Goal: Information Seeking & Learning: Compare options

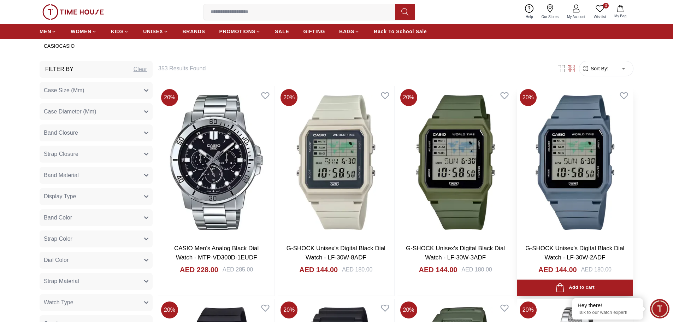
scroll to position [283, 0]
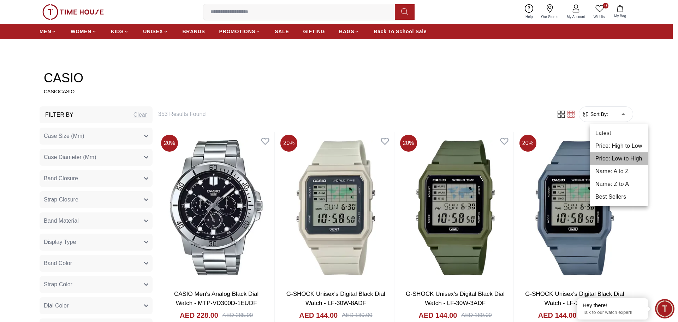
click at [632, 158] on li "Price: Low to High" at bounding box center [619, 158] width 58 height 13
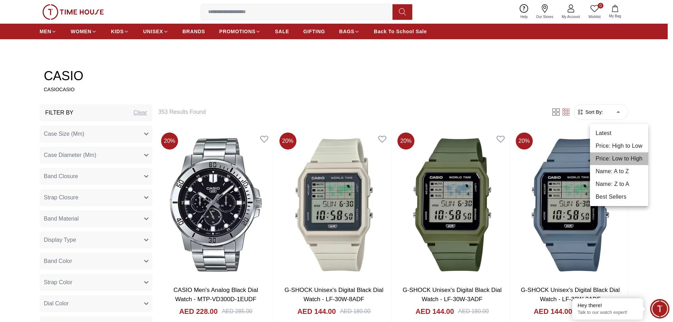
type input "*"
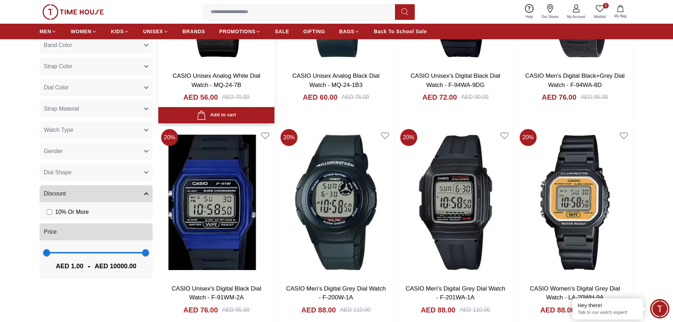
scroll to position [495, 0]
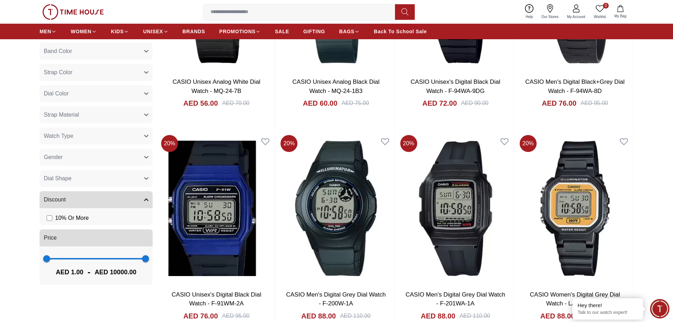
click at [140, 113] on button "Strap Material" at bounding box center [96, 114] width 113 height 17
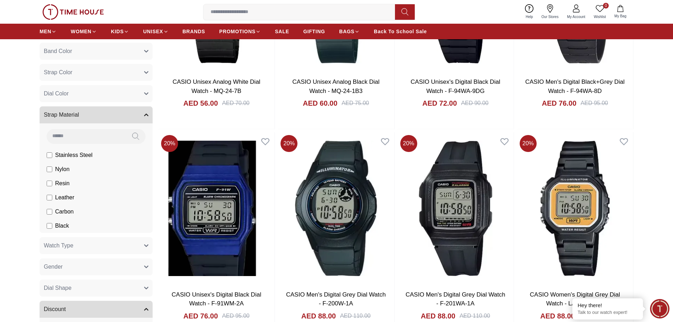
scroll to position [530, 0]
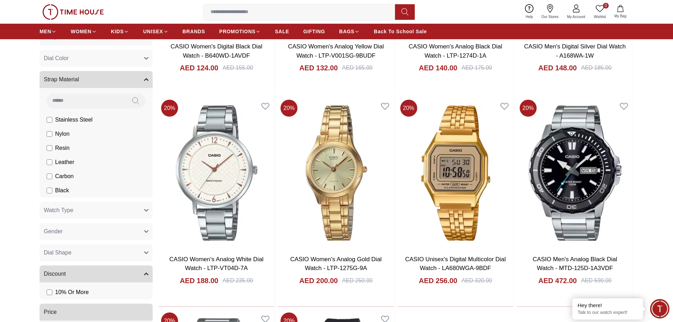
click at [0, 0] on label "Black" at bounding box center [0, 0] width 0 height 0
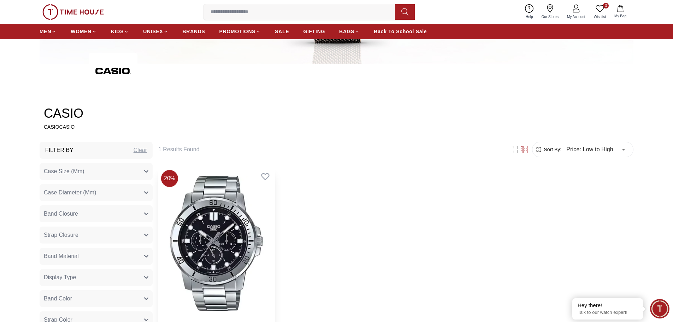
scroll to position [459, 0]
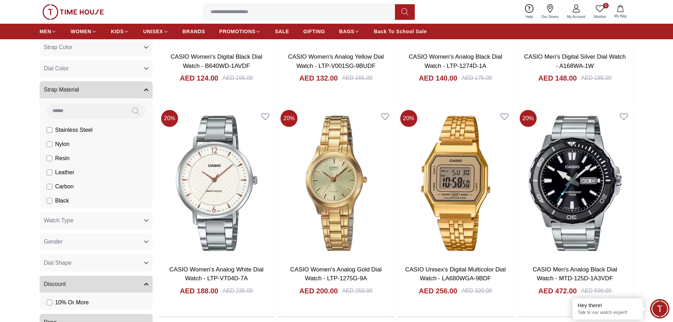
scroll to position [530, 0]
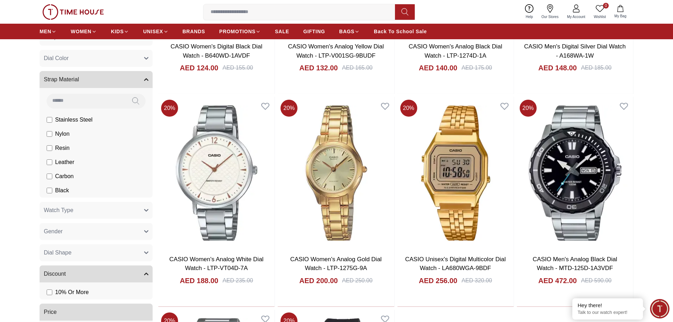
click at [110, 237] on button "Gender" at bounding box center [96, 231] width 113 height 17
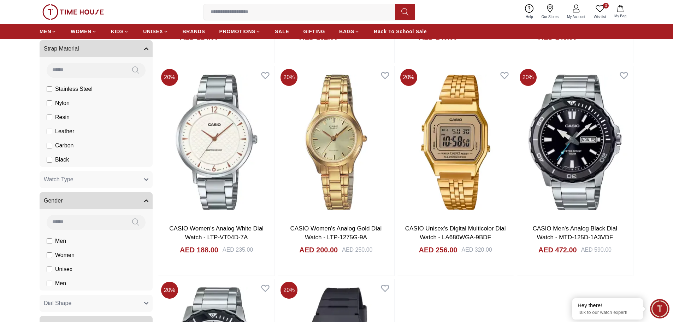
scroll to position [601, 0]
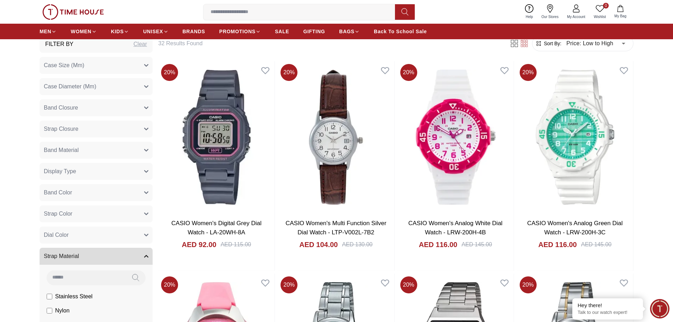
scroll to position [318, 0]
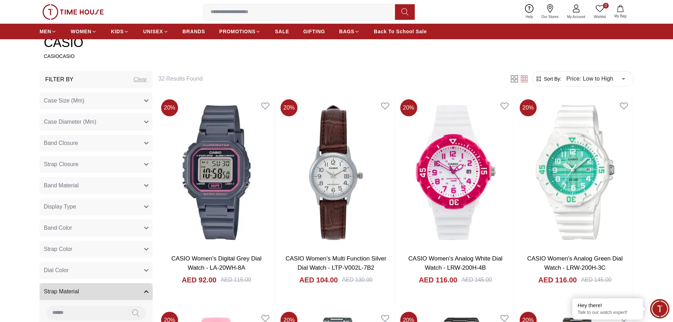
click at [126, 205] on button "Display Type" at bounding box center [96, 206] width 113 height 17
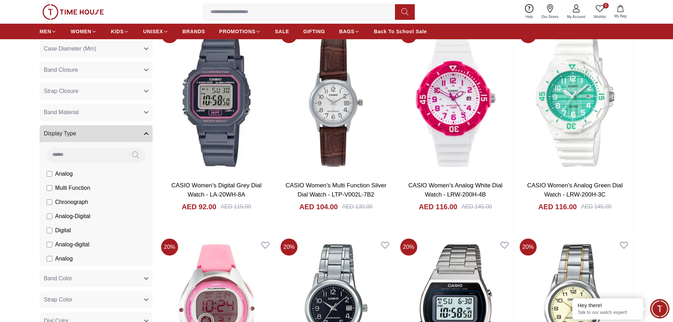
scroll to position [424, 0]
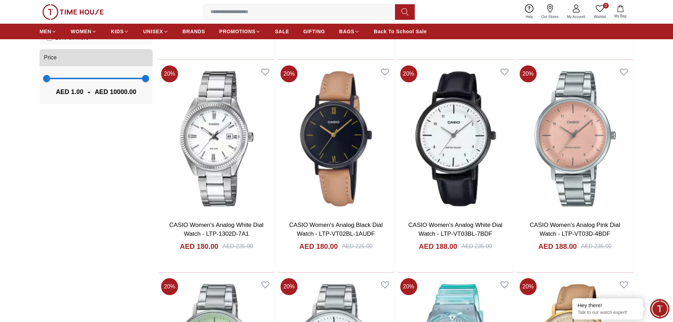
scroll to position [1237, 0]
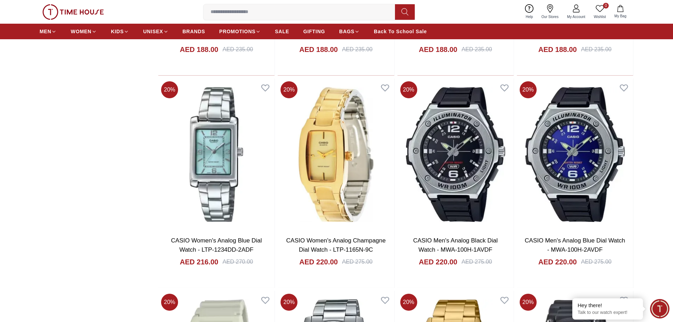
scroll to position [1413, 0]
